Goal: Information Seeking & Learning: Learn about a topic

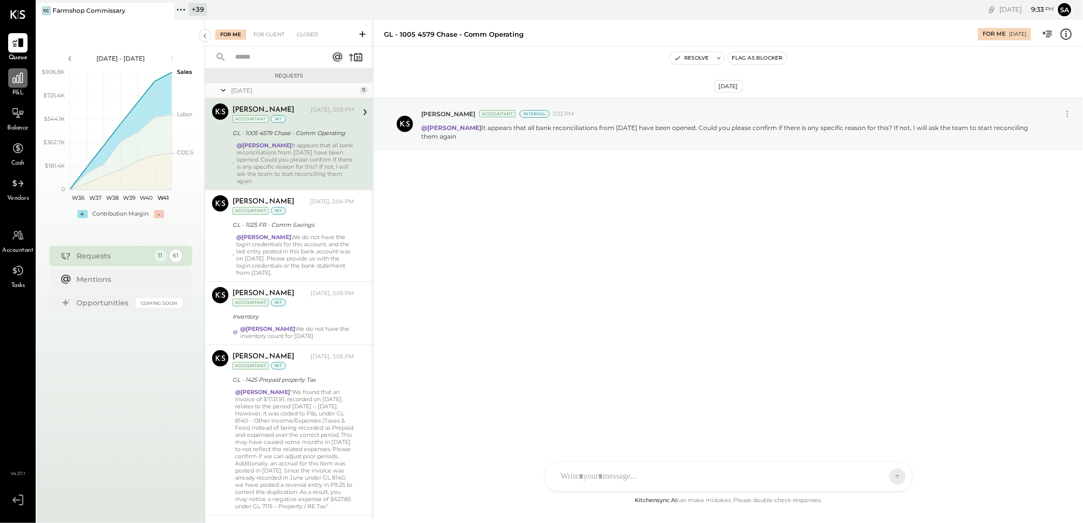
click at [16, 76] on icon at bounding box center [18, 78] width 10 height 10
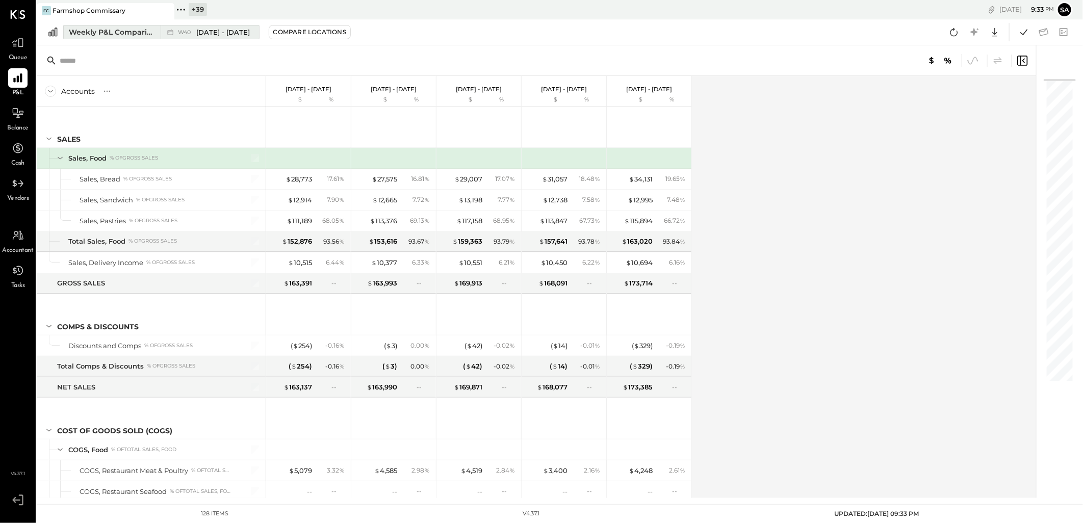
click at [94, 32] on div "Weekly P&L Comparison" at bounding box center [112, 32] width 86 height 10
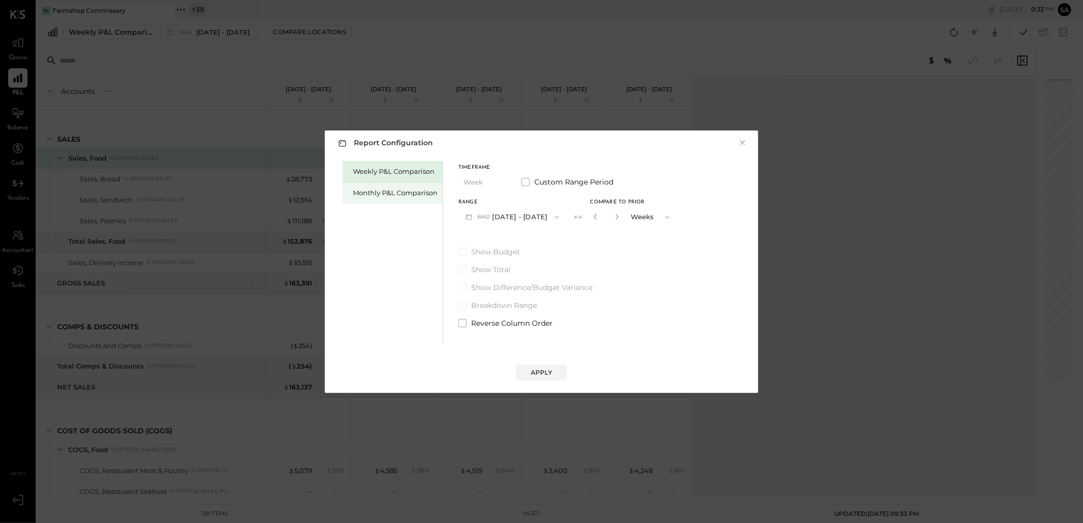
click at [394, 190] on div "Monthly P&L Comparison" at bounding box center [395, 193] width 85 height 10
click at [513, 219] on button "M10 [DATE] - [DATE]" at bounding box center [511, 217] width 106 height 19
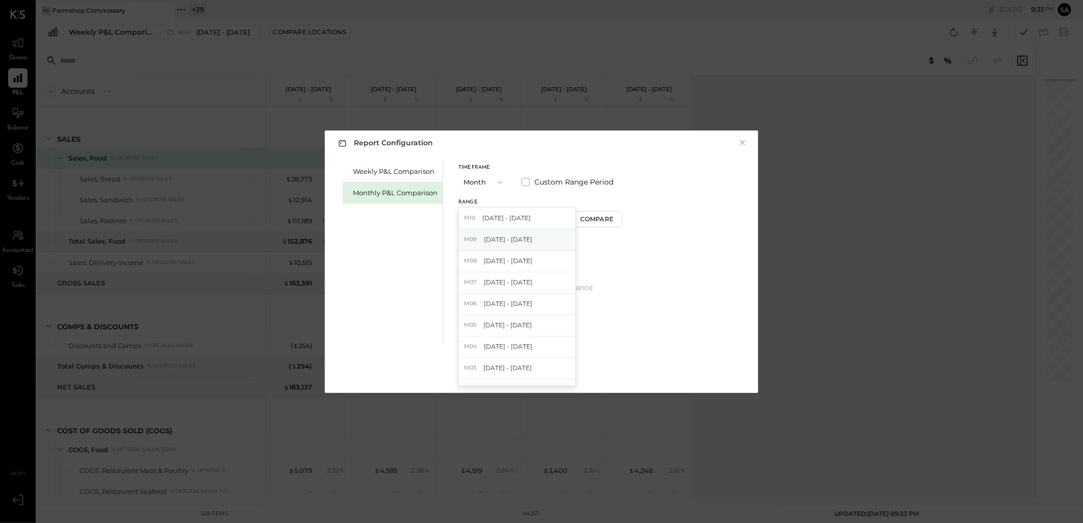
click at [508, 243] on span "[DATE] - [DATE]" at bounding box center [508, 239] width 48 height 9
click at [659, 286] on div "Weekly P&L Comparison Monthly P&L Comparison Timeframe Month Custom Range Perio…" at bounding box center [541, 252] width 413 height 186
click at [531, 371] on div "Apply" at bounding box center [541, 372] width 21 height 9
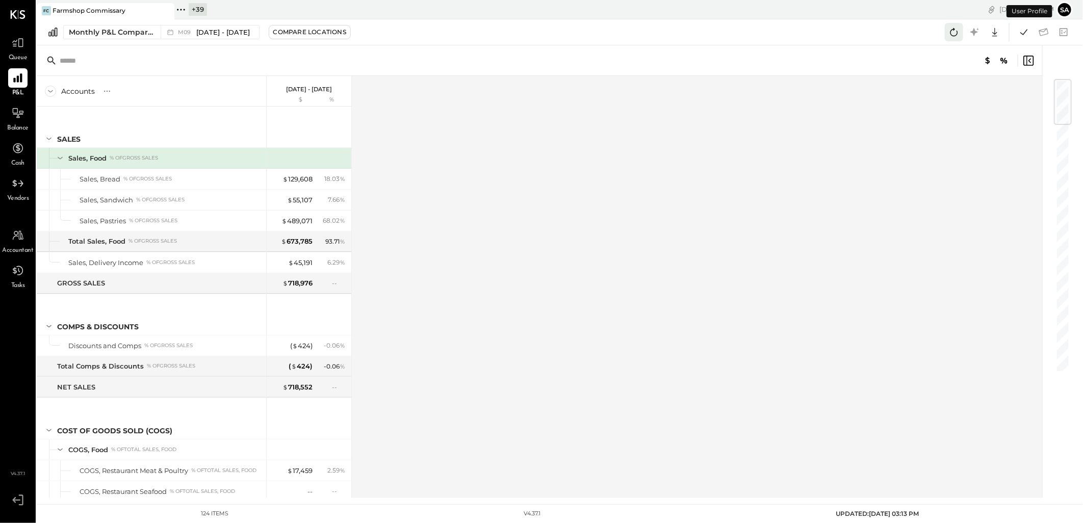
click at [956, 28] on icon at bounding box center [953, 31] width 13 height 13
click at [1023, 36] on icon at bounding box center [1023, 31] width 13 height 13
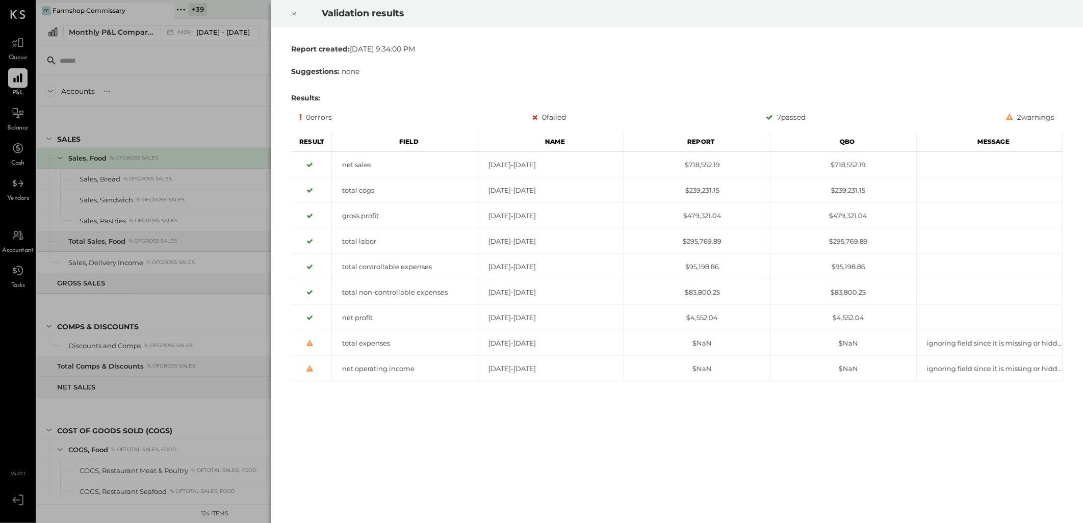
click at [292, 11] on icon at bounding box center [294, 14] width 6 height 12
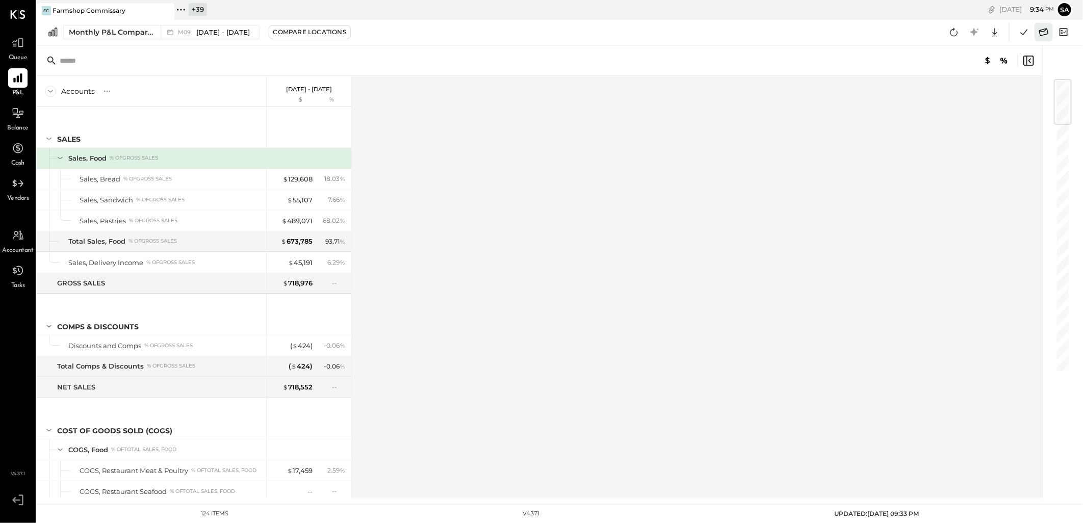
click at [1048, 34] on icon at bounding box center [1043, 31] width 13 height 13
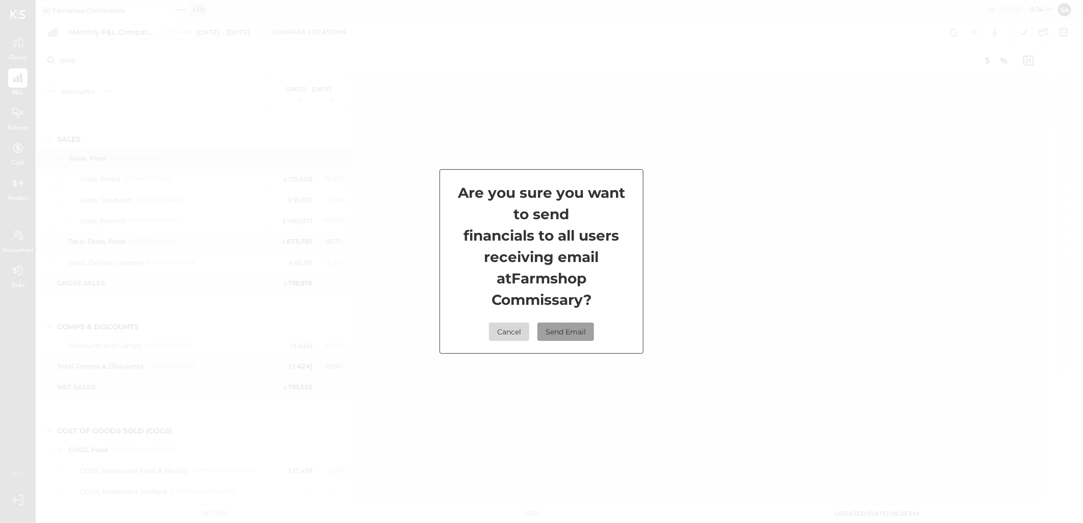
click at [573, 329] on button "Send Email" at bounding box center [565, 332] width 57 height 18
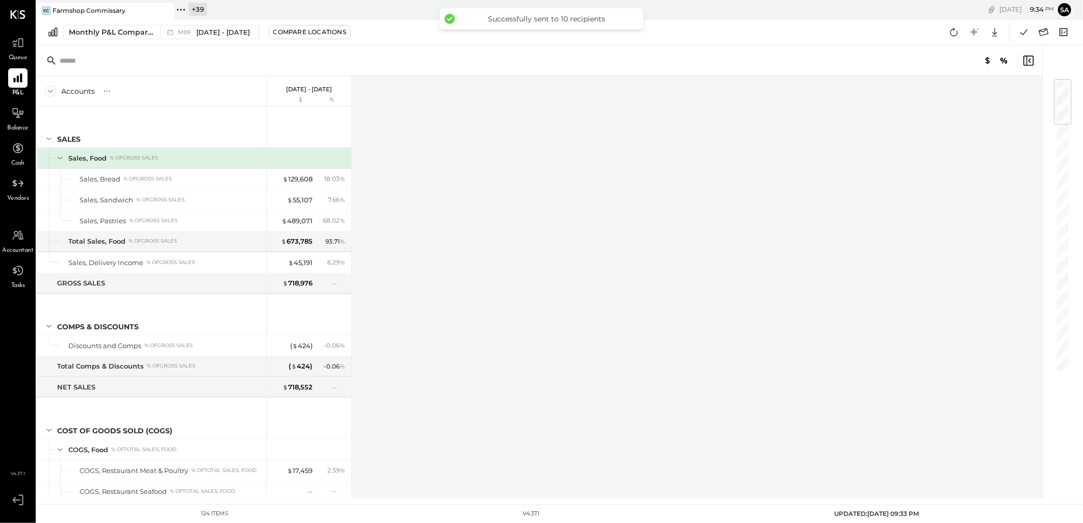
click at [181, 8] on icon at bounding box center [180, 9] width 13 height 13
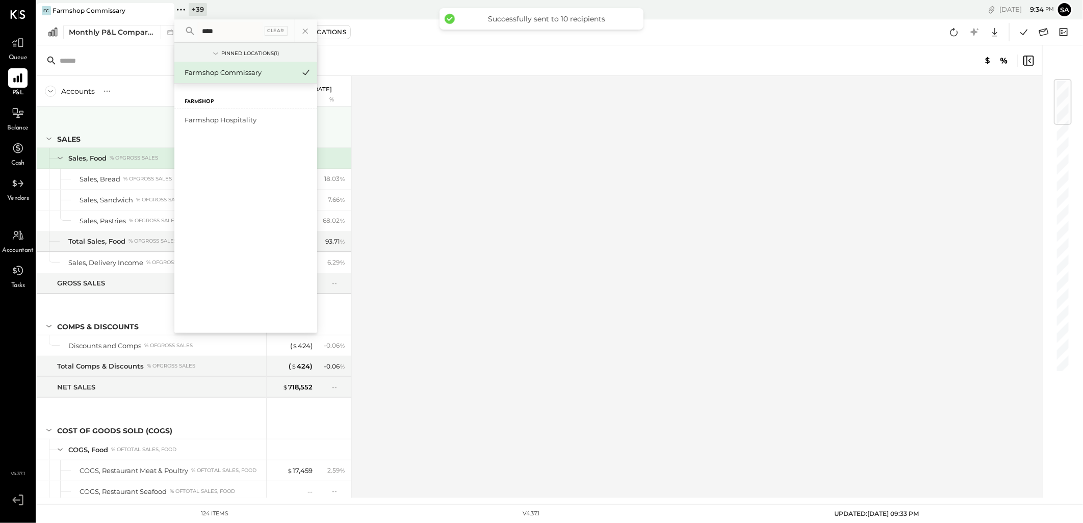
type input "*****"
click at [226, 28] on input "*****" at bounding box center [230, 31] width 65 height 18
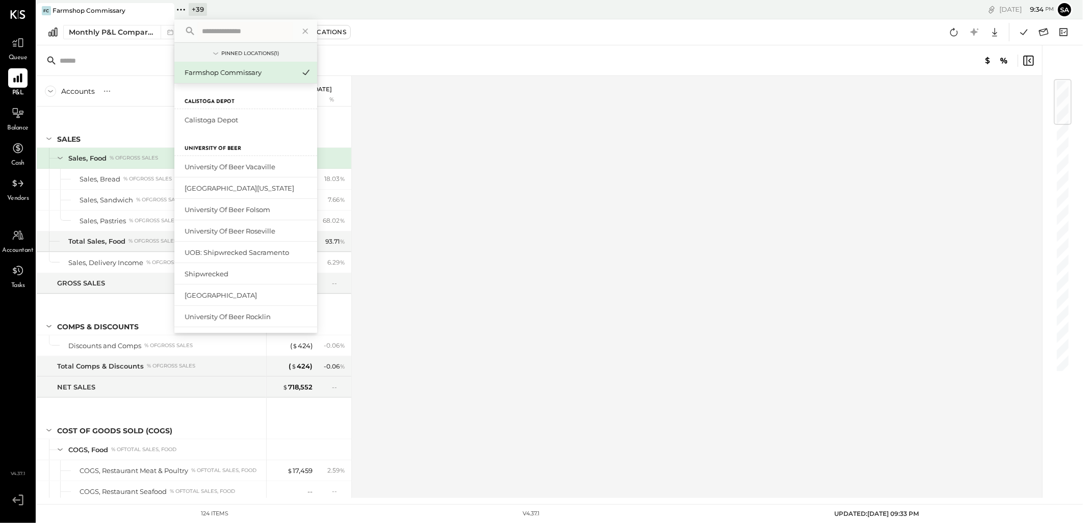
click at [528, 195] on div "Accounts S % GL [DATE] - [DATE] $ % SALES Sales, Food % of GROSS SALES Sales, B…" at bounding box center [540, 287] width 1007 height 422
